Goal: Task Accomplishment & Management: Manage account settings

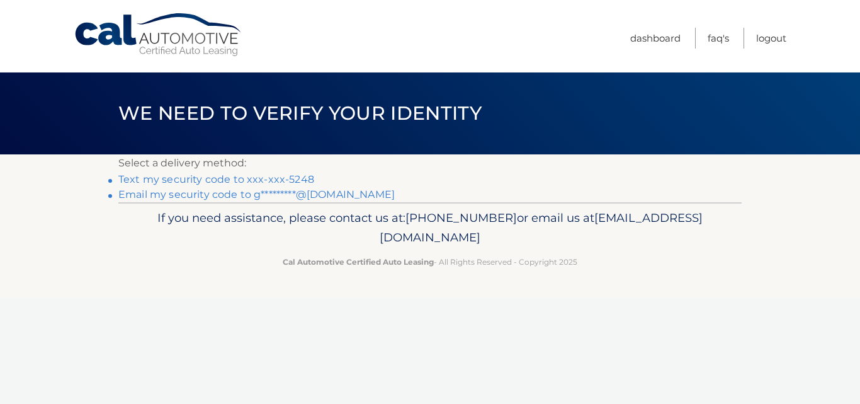
click at [161, 196] on link "Email my security code to g*********@[DOMAIN_NAME]" at bounding box center [256, 194] width 276 height 12
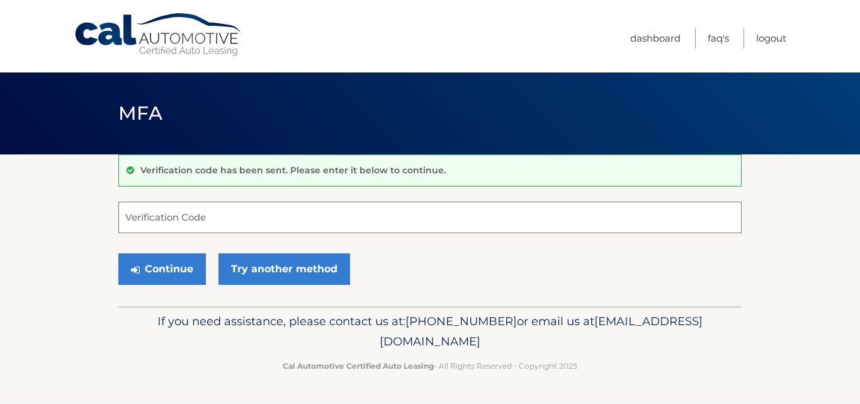
click at [159, 212] on input "Verification Code" at bounding box center [429, 216] width 623 height 31
type input "059750"
click at [118, 253] on button "Continue" at bounding box center [162, 268] width 88 height 31
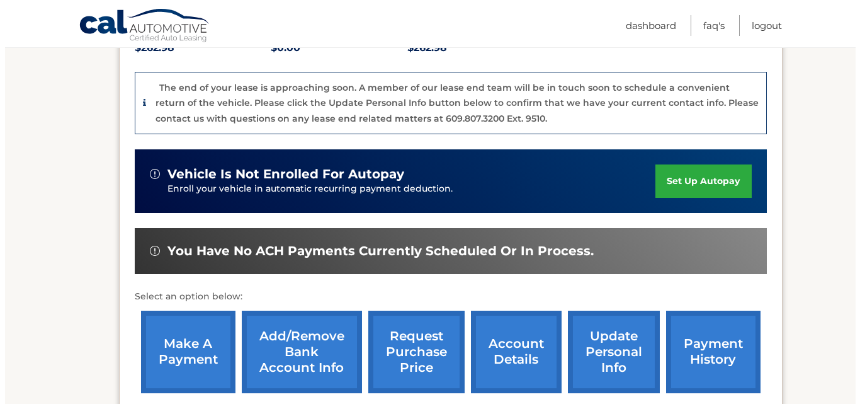
scroll to position [311, 0]
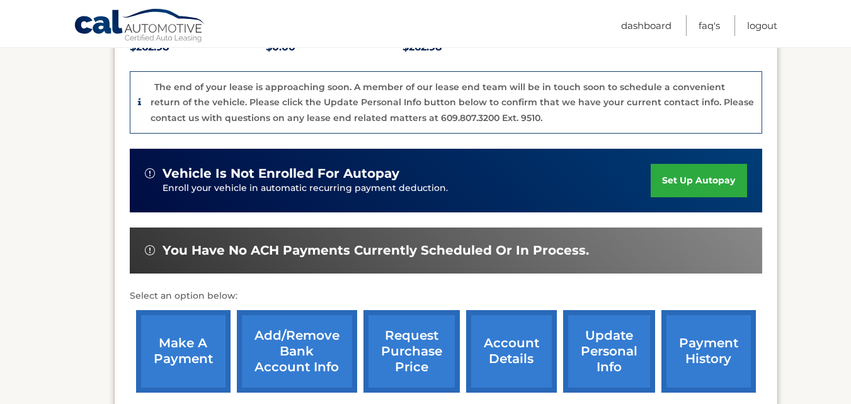
click at [423, 322] on link "request purchase price" at bounding box center [411, 351] width 96 height 82
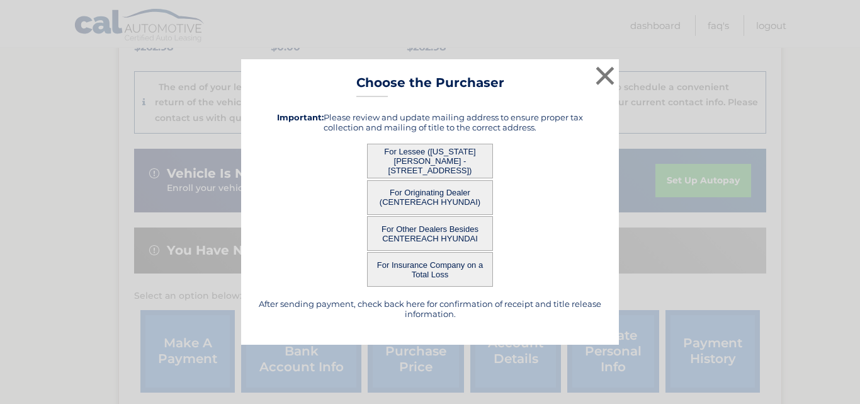
click at [432, 159] on button "For Lessee ([US_STATE][PERSON_NAME] - [STREET_ADDRESS])" at bounding box center [430, 161] width 126 height 35
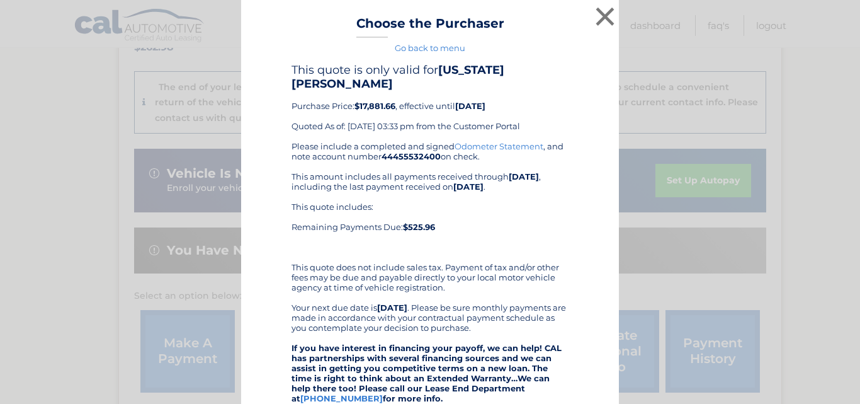
click at [432, 159] on b "44455532400" at bounding box center [411, 156] width 59 height 10
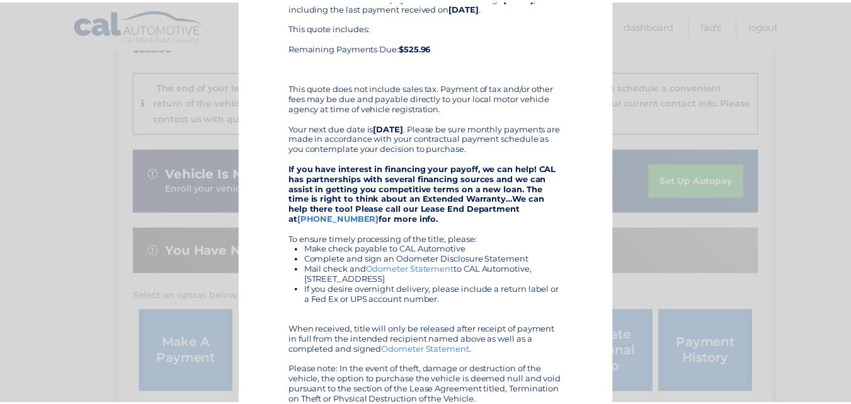
scroll to position [291, 0]
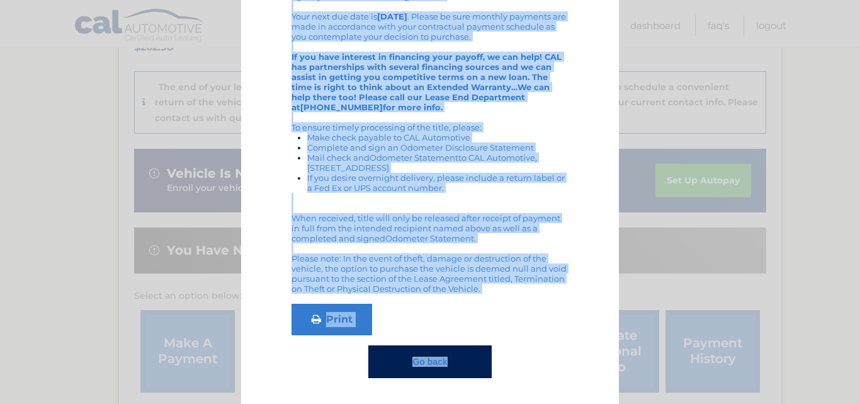
drag, startPoint x: 347, startPoint y: 17, endPoint x: 523, endPoint y: 368, distance: 393.1
click at [535, 386] on div "× Choose the Purchaser Go back to menu After sending payment, check back here f…" at bounding box center [430, 56] width 378 height 695
copy div "Choose the Purchaser Go back to menu After sending payment, check back here for…"
click at [806, 97] on div "× Choose the Purchaser Go back to menu After sending payment, check back here f…" at bounding box center [430, 56] width 850 height 695
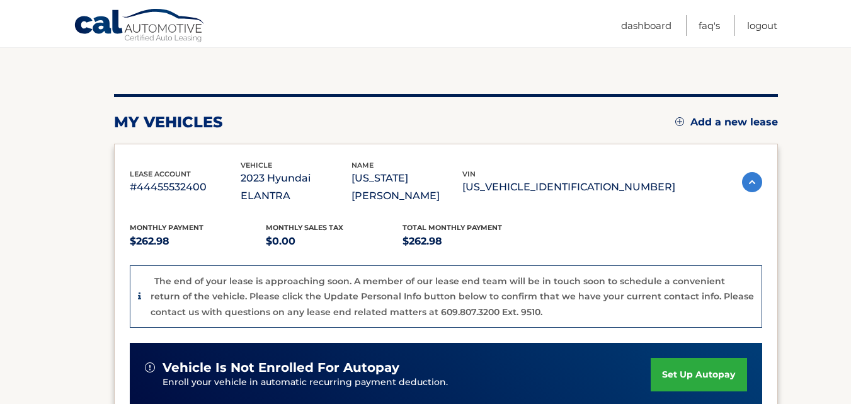
scroll to position [116, 0]
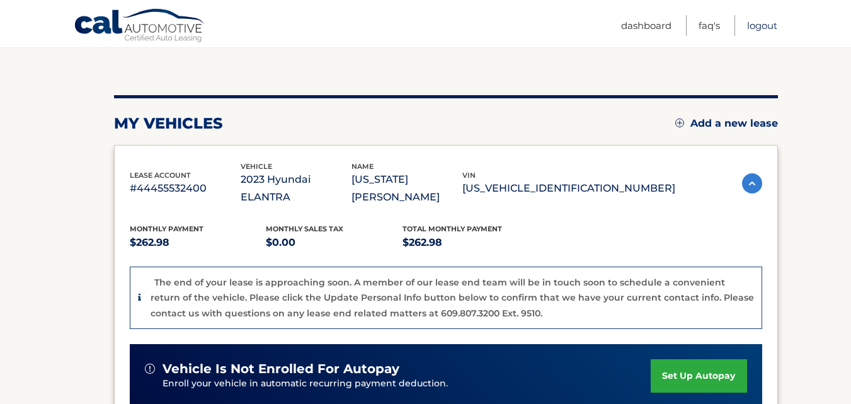
click at [754, 25] on link "Logout" at bounding box center [762, 25] width 30 height 21
